Goal: Task Accomplishment & Management: Manage account settings

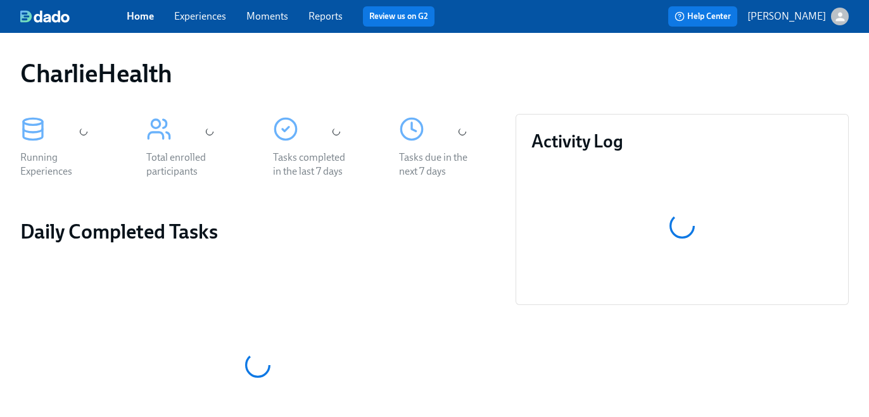
click at [203, 25] on div "Home Experiences Moments Reports Review us on G2" at bounding box center [307, 16] width 361 height 20
click at [202, 21] on link "Experiences" at bounding box center [200, 16] width 52 height 12
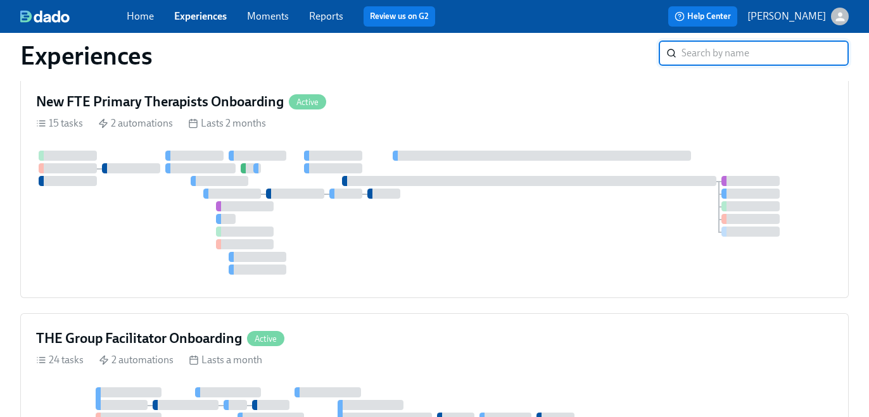
scroll to position [83, 0]
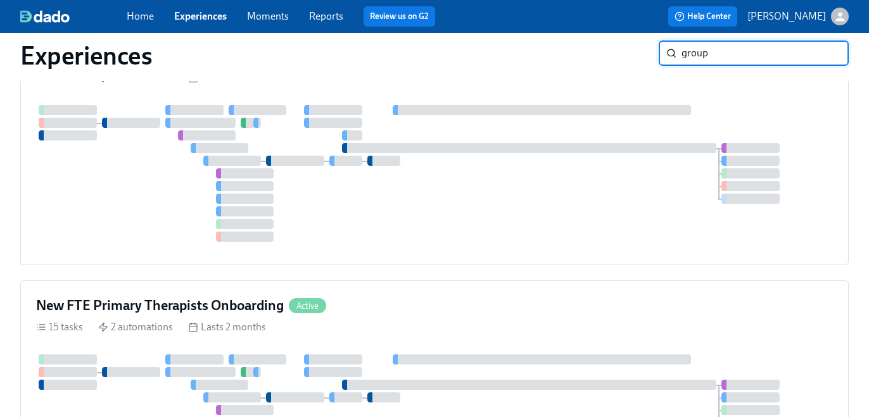
type input "group"
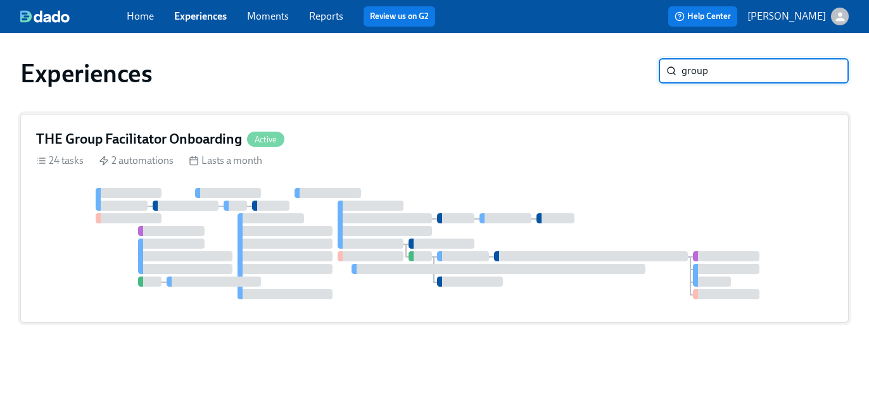
click at [542, 158] on div "24 tasks 2 automations Lasts a month" at bounding box center [434, 161] width 797 height 14
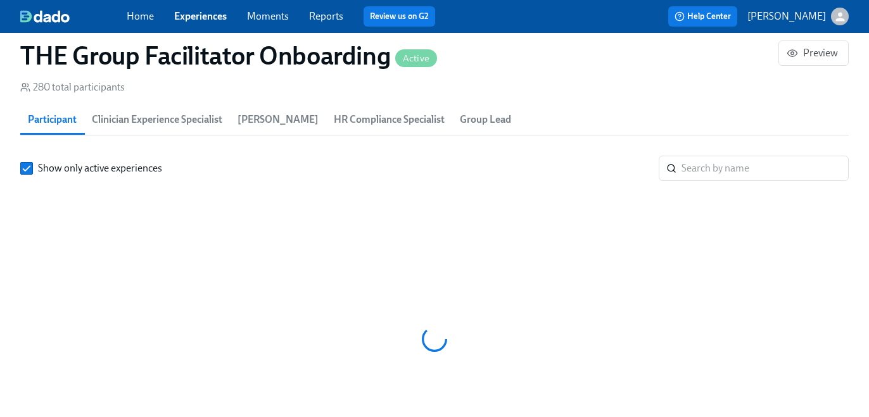
scroll to position [1143, 0]
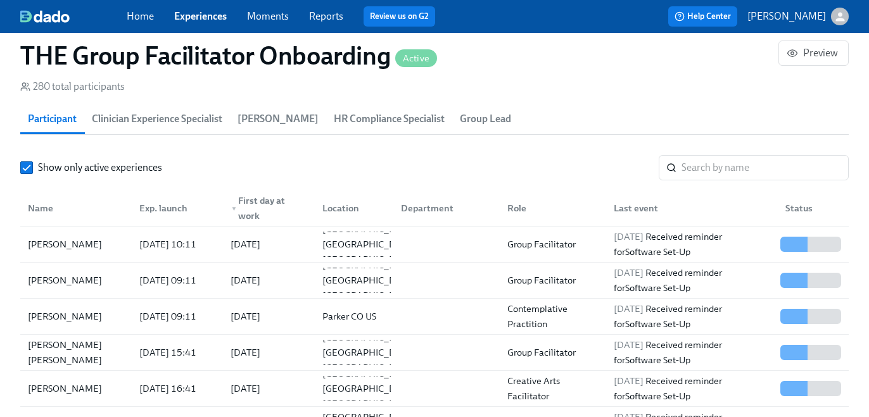
click at [371, 120] on span "HR Compliance Specialist" at bounding box center [389, 119] width 111 height 18
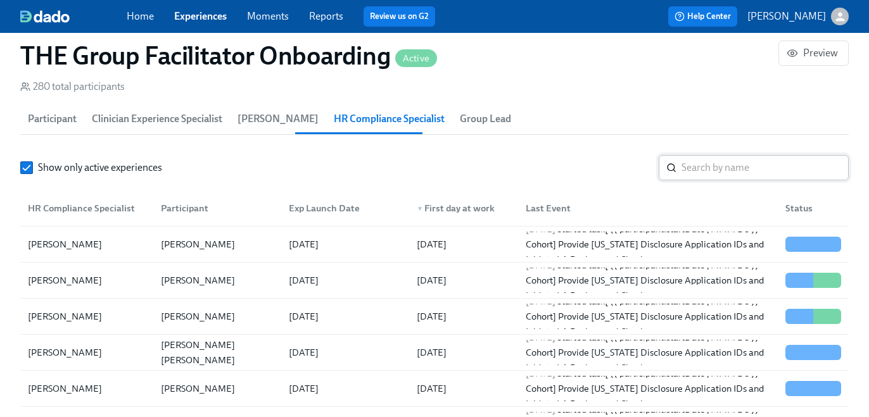
click at [716, 170] on input "search" at bounding box center [765, 167] width 167 height 25
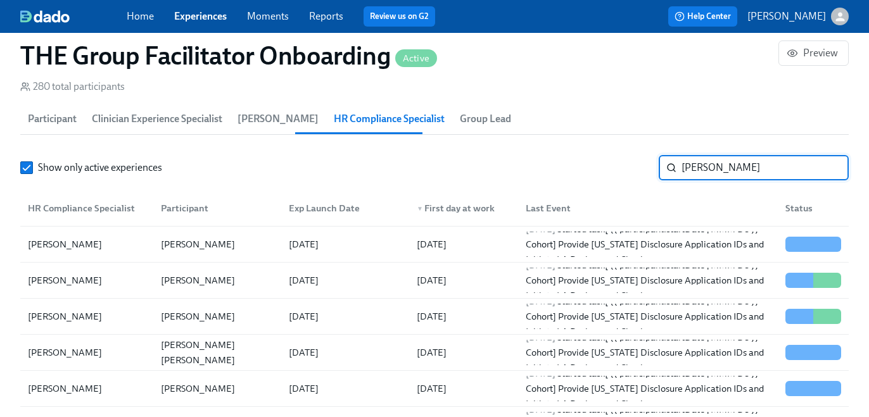
type input "kristy"
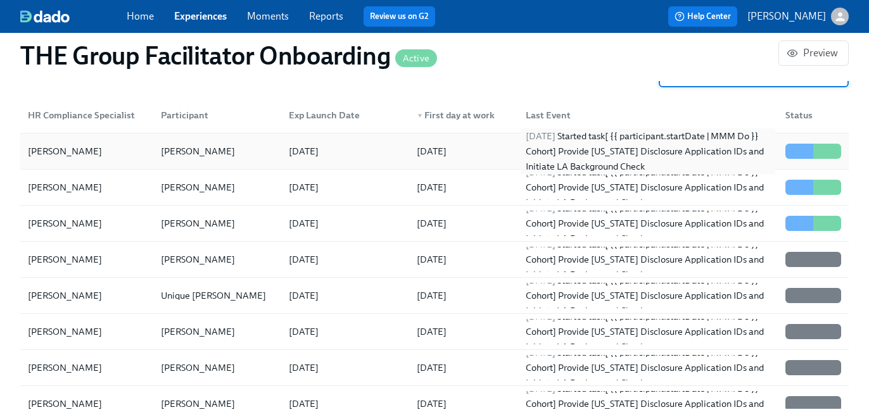
scroll to position [1238, 0]
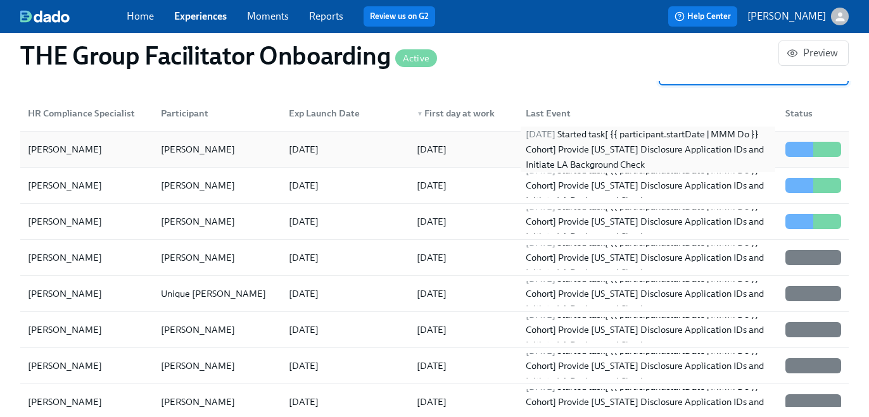
click at [598, 156] on div "2025/10/06 Started task [ {{ participant.startDate | MMM Do }} Cohort] Provide …" at bounding box center [648, 150] width 255 height 46
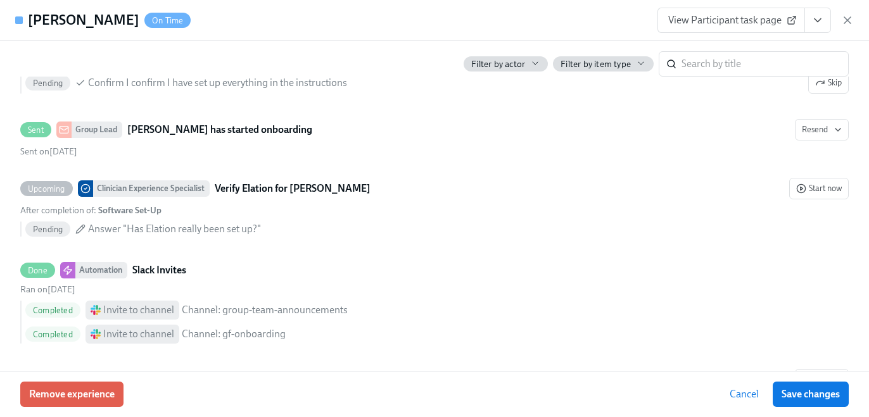
scroll to position [549, 0]
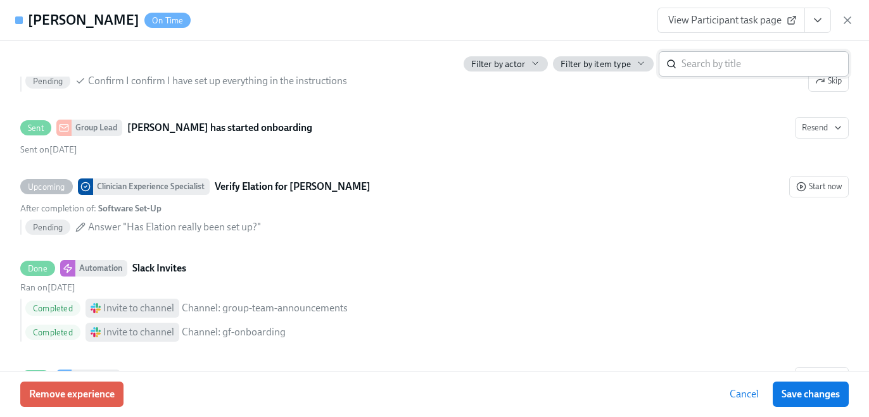
click at [711, 59] on input "search" at bounding box center [765, 63] width 167 height 25
type input "utah"
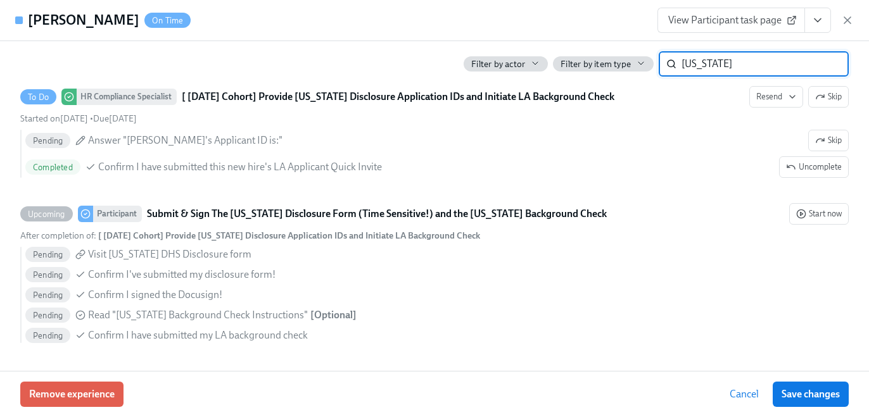
scroll to position [431, 0]
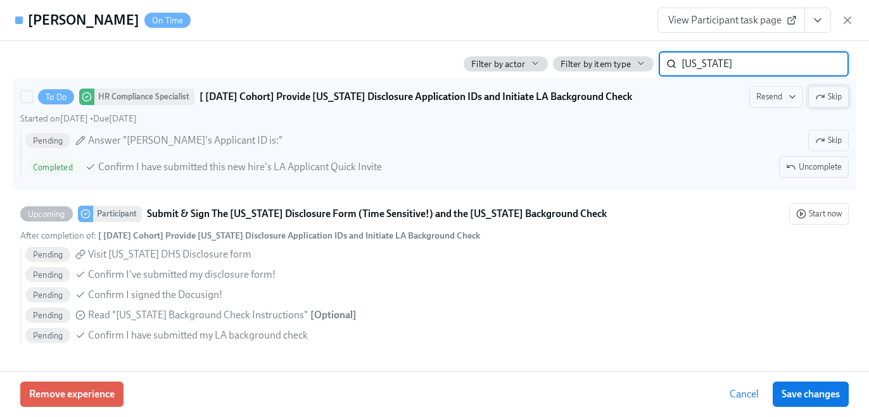
click at [826, 106] on button "Skip" at bounding box center [828, 97] width 41 height 22
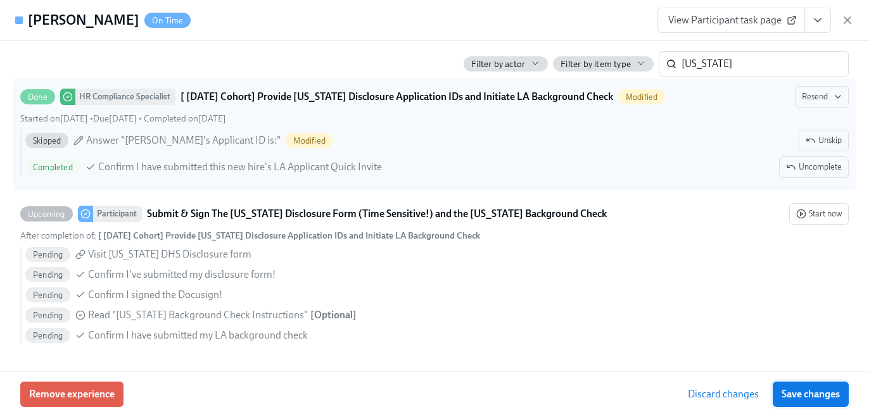
click at [834, 398] on span "Save changes" at bounding box center [811, 394] width 58 height 13
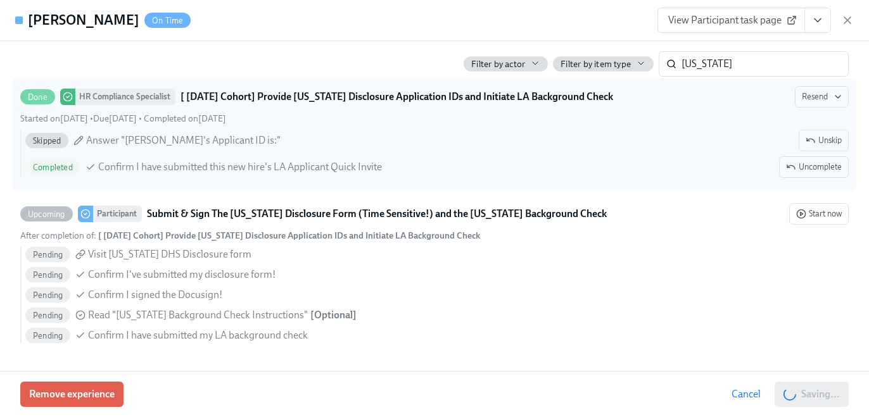
scroll to position [0, 18377]
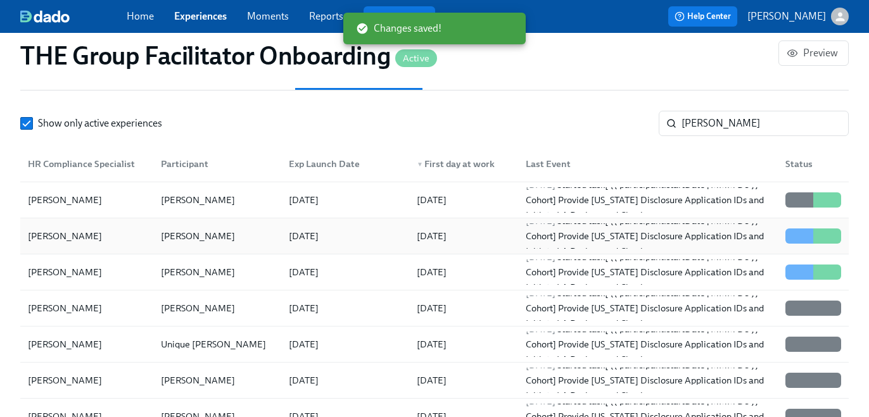
scroll to position [1169, 0]
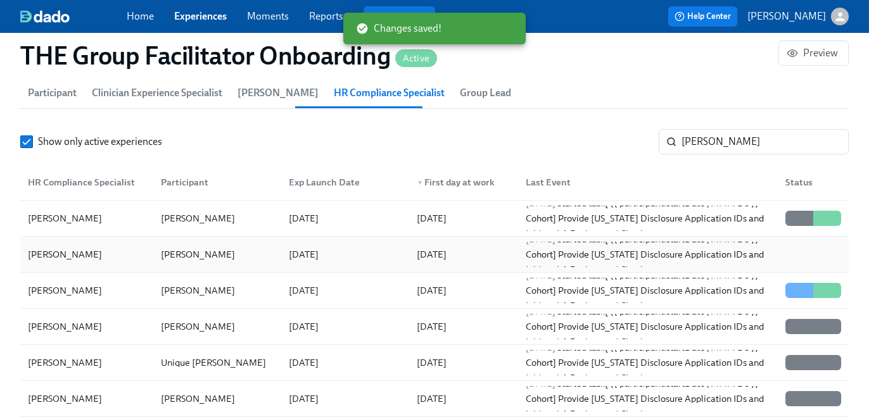
click at [796, 258] on div at bounding box center [810, 254] width 71 height 25
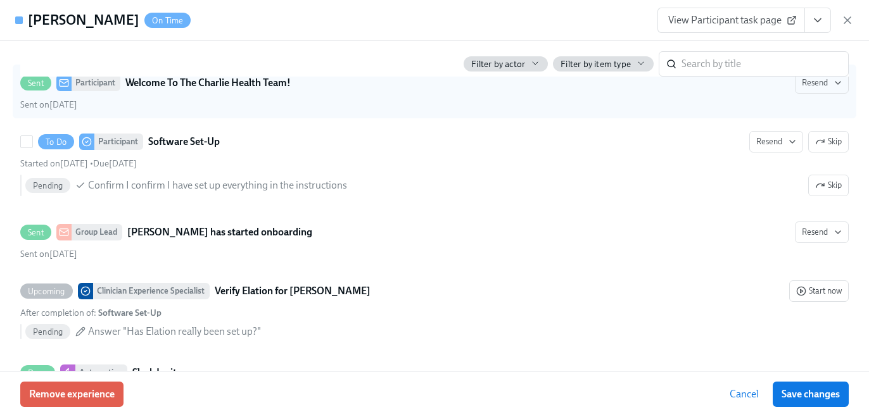
scroll to position [437, 0]
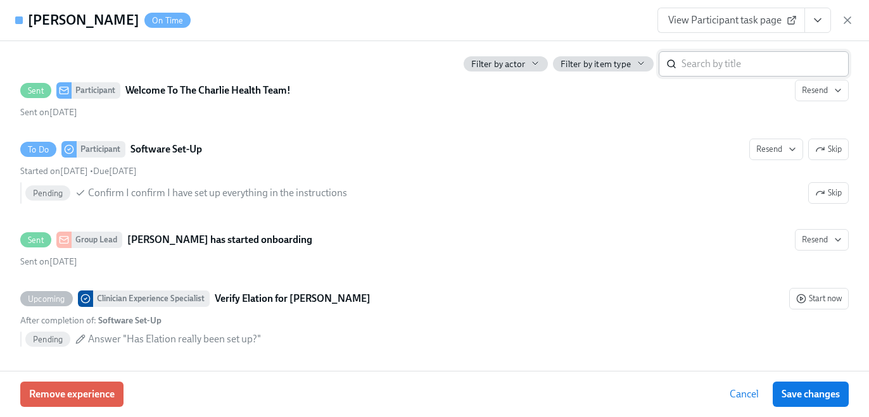
click at [688, 57] on input "search" at bounding box center [765, 63] width 167 height 25
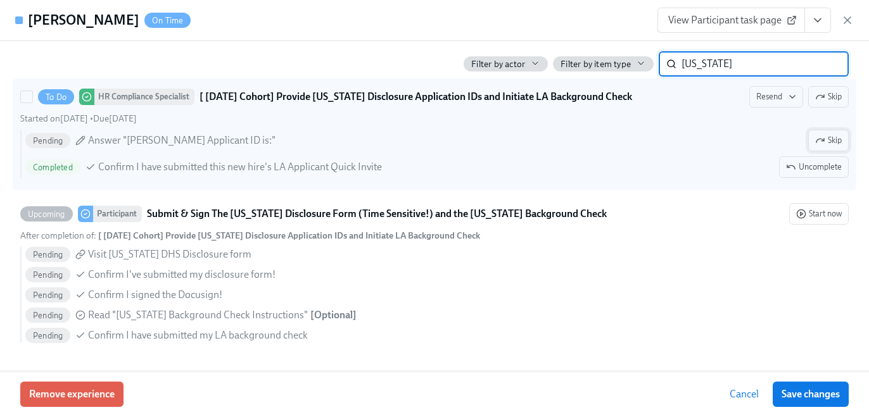
scroll to position [431, 0]
type input "utah"
click at [831, 103] on button "Skip" at bounding box center [828, 97] width 41 height 22
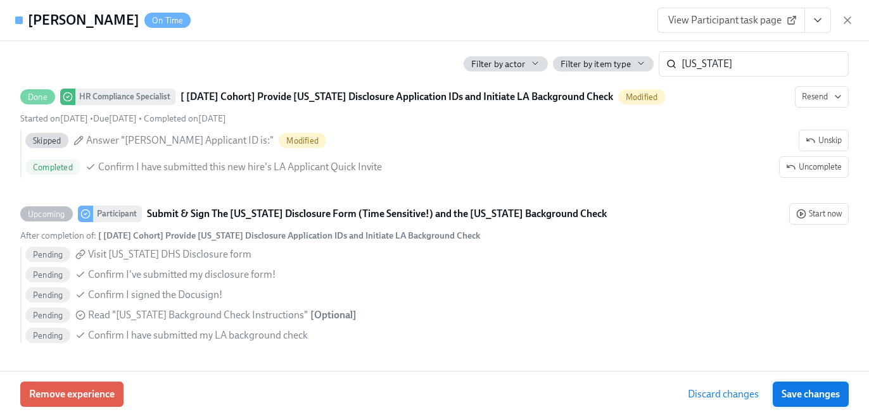
click at [808, 400] on button "Save changes" at bounding box center [811, 394] width 76 height 25
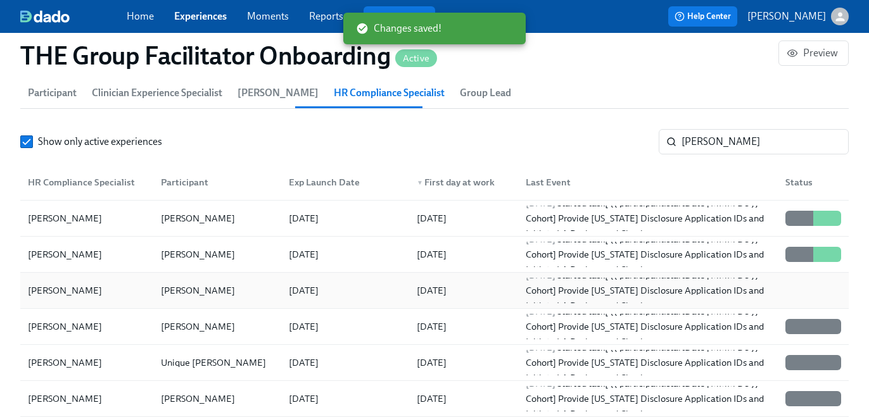
click at [780, 293] on div at bounding box center [785, 290] width 10 height 15
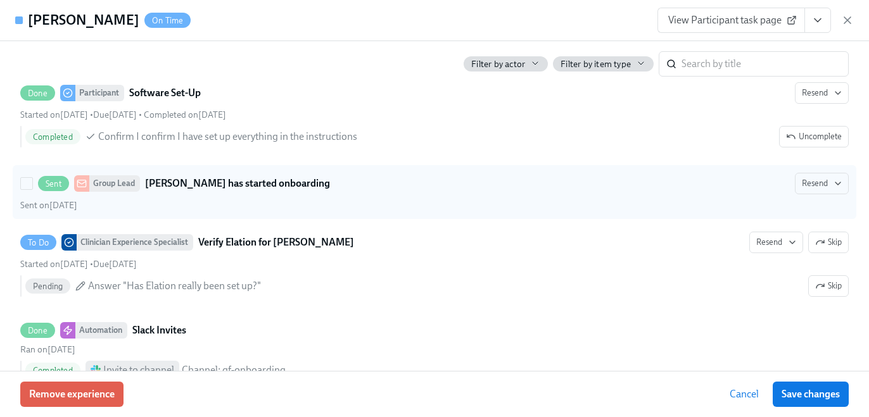
scroll to position [471, 0]
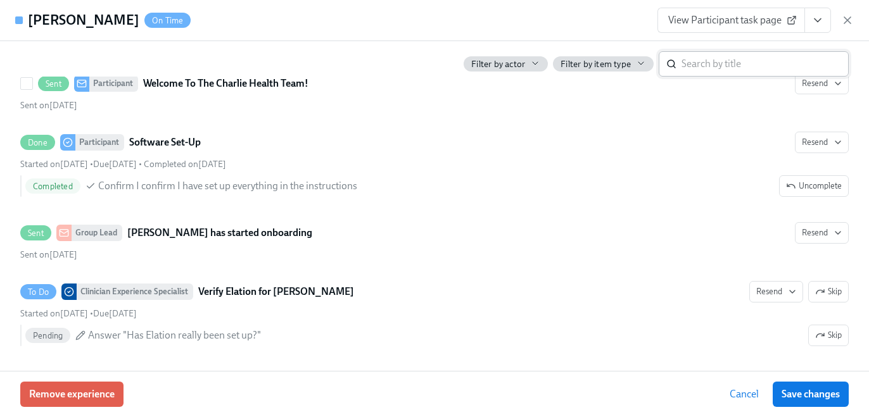
click at [682, 67] on input "search" at bounding box center [765, 63] width 167 height 25
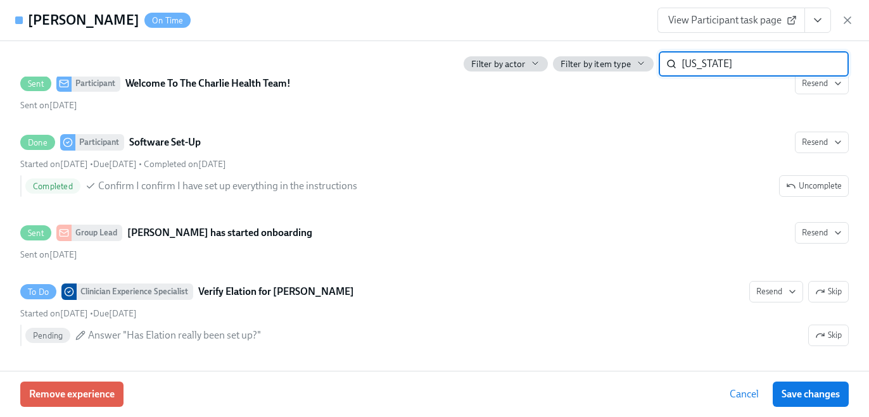
type input "utah"
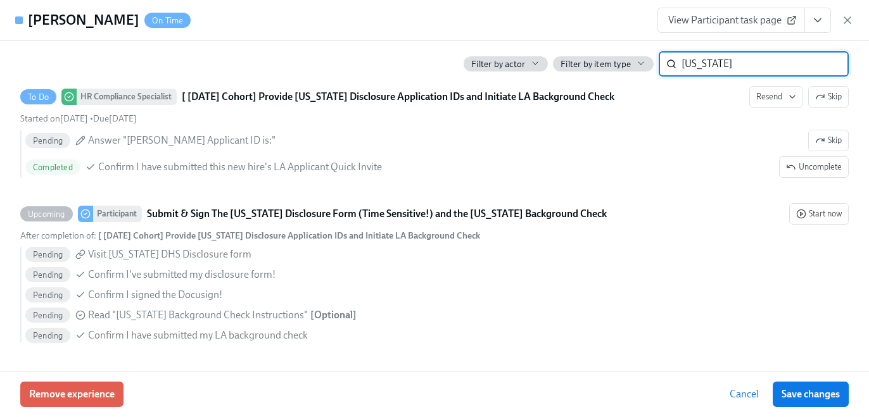
scroll to position [457, 0]
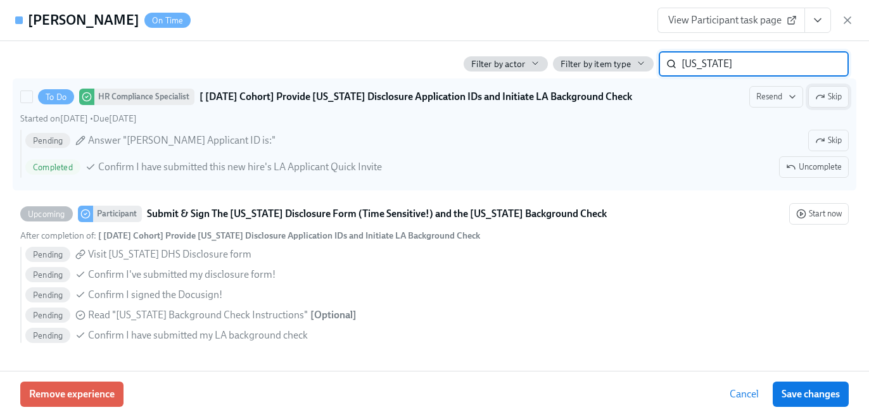
click at [836, 99] on span "Skip" at bounding box center [828, 97] width 27 height 13
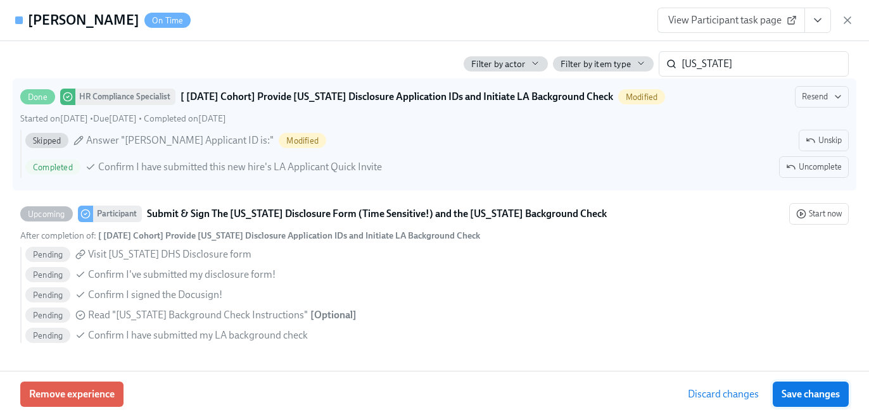
click at [818, 386] on button "Save changes" at bounding box center [811, 394] width 76 height 25
